Goal: Communication & Community: Answer question/provide support

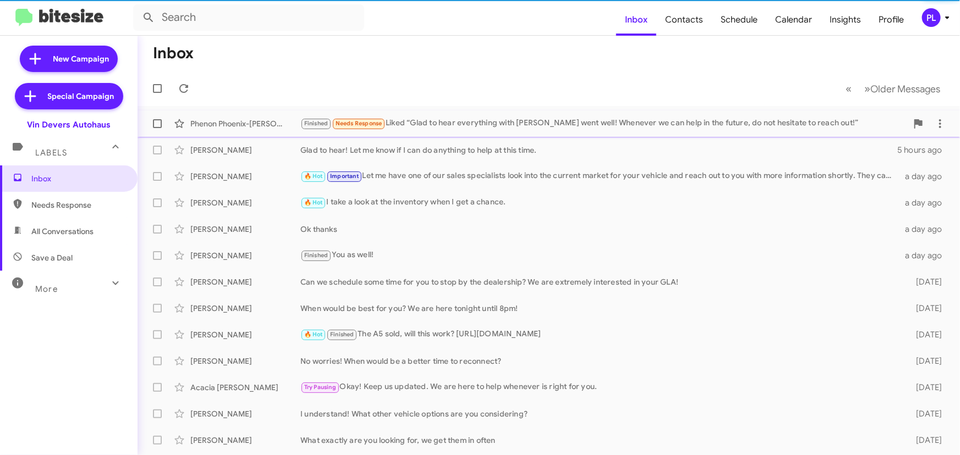
click at [477, 123] on div "Finished Needs Response Liked “Glad to hear everything with John went well! Whe…" at bounding box center [603, 123] width 607 height 13
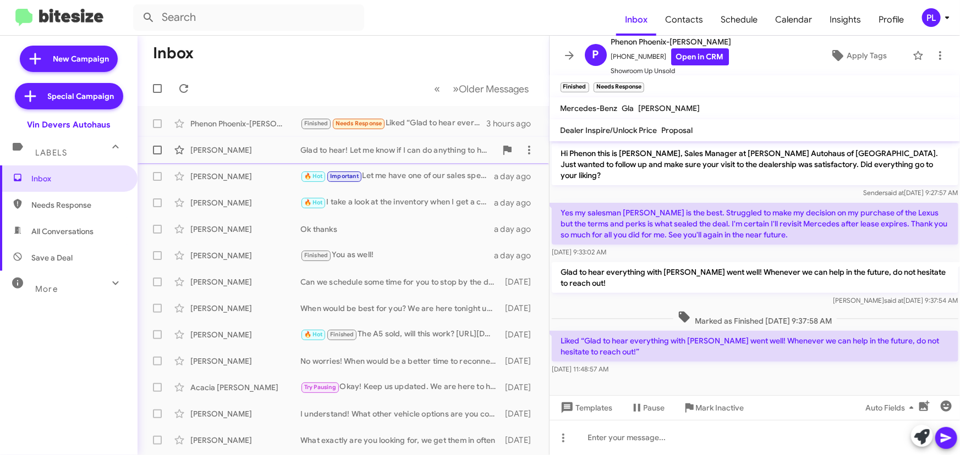
click at [242, 153] on div "[PERSON_NAME]" at bounding box center [245, 150] width 110 height 11
